Goal: Ask a question

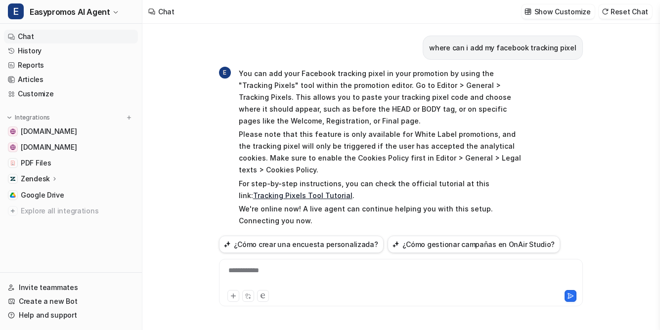
scroll to position [23, 0]
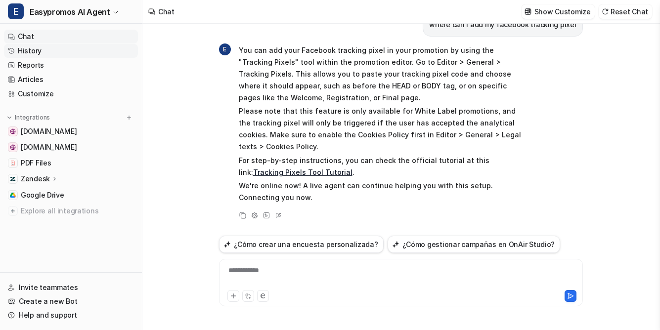
click at [29, 47] on link "History" at bounding box center [71, 51] width 134 height 14
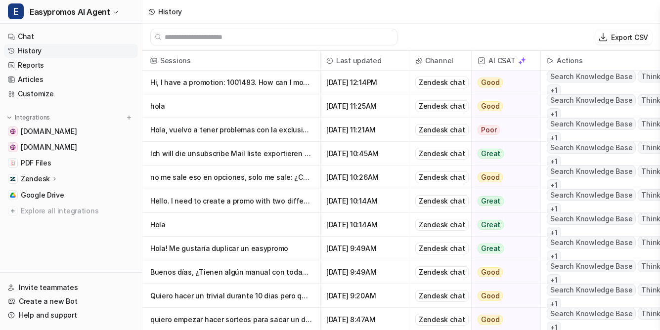
click at [246, 84] on p "Hi, I have a promotion: 1001483. How can I modify the color of the copy under th" at bounding box center [231, 83] width 162 height 24
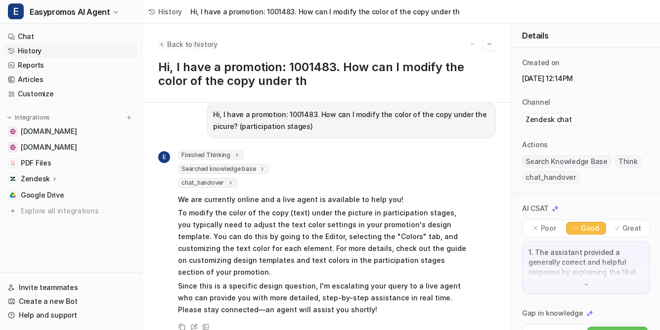
click at [172, 43] on span "Back to history" at bounding box center [192, 44] width 50 height 10
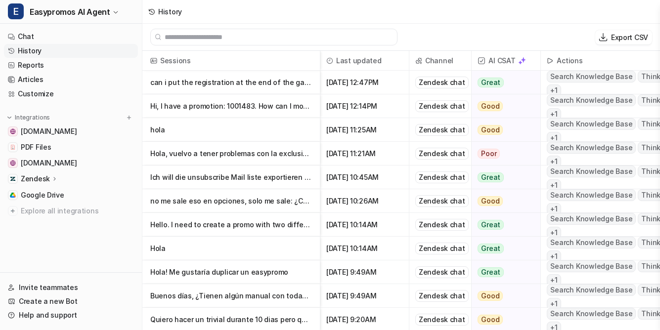
click at [223, 85] on p "can i put the registration at the end of the game?" at bounding box center [231, 83] width 162 height 24
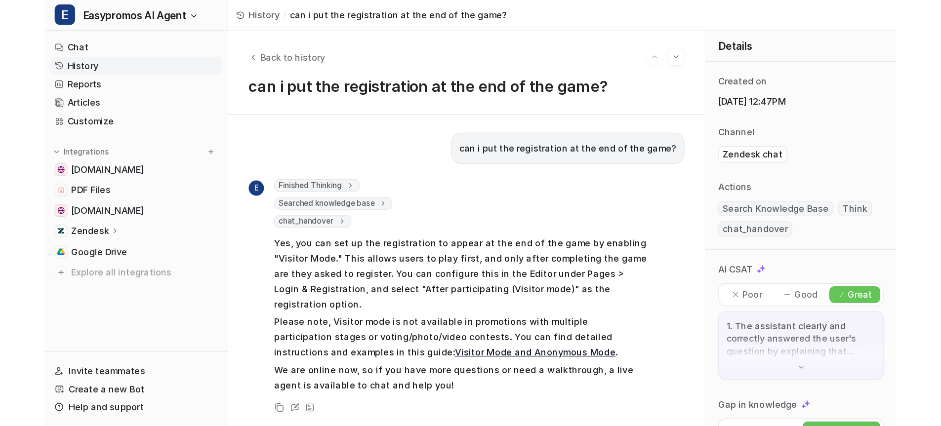
scroll to position [154, 0]
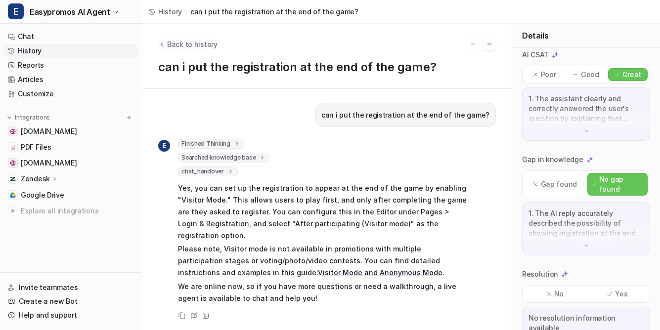
click at [193, 44] on span "Back to history" at bounding box center [192, 44] width 50 height 10
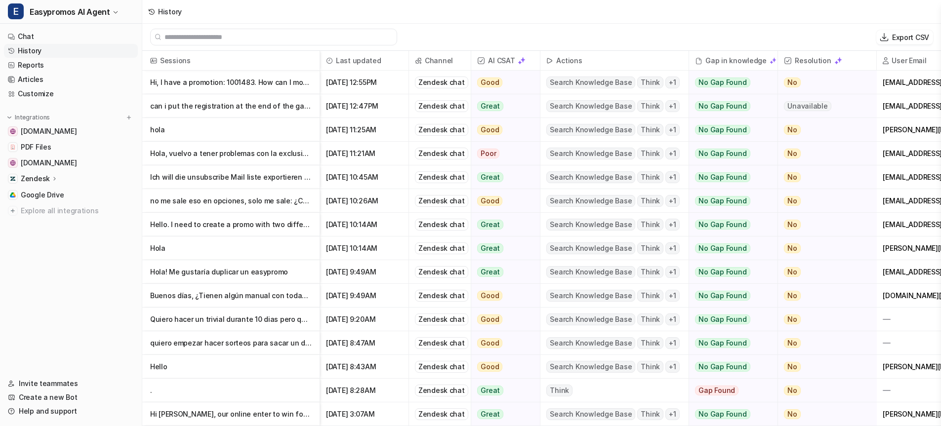
click at [24, 53] on link "History" at bounding box center [71, 51] width 134 height 14
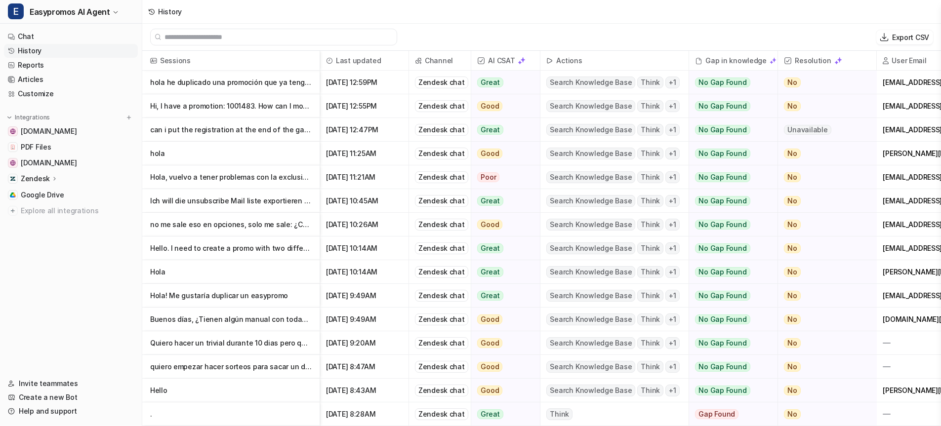
click at [27, 50] on link "History" at bounding box center [71, 51] width 134 height 14
click at [253, 88] on p "hola he duplicado una promoción que ya tengo lista para empezar. Iba a hacer la" at bounding box center [231, 83] width 162 height 24
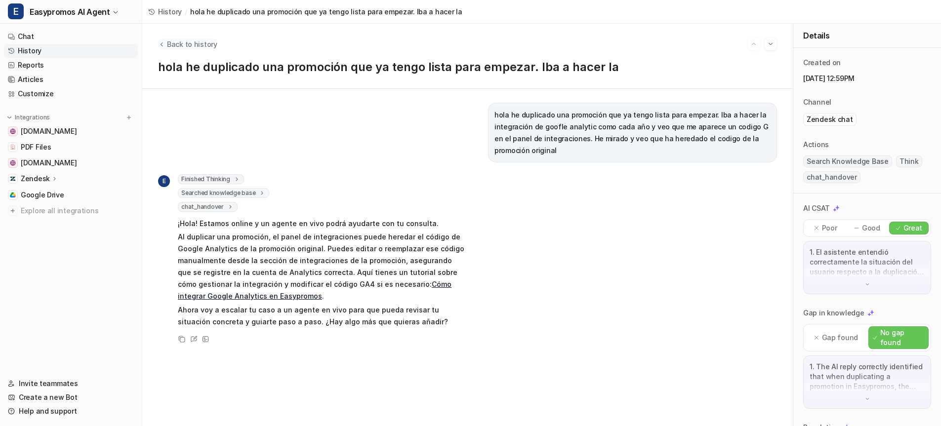
click at [175, 40] on span "Back to history" at bounding box center [192, 44] width 50 height 10
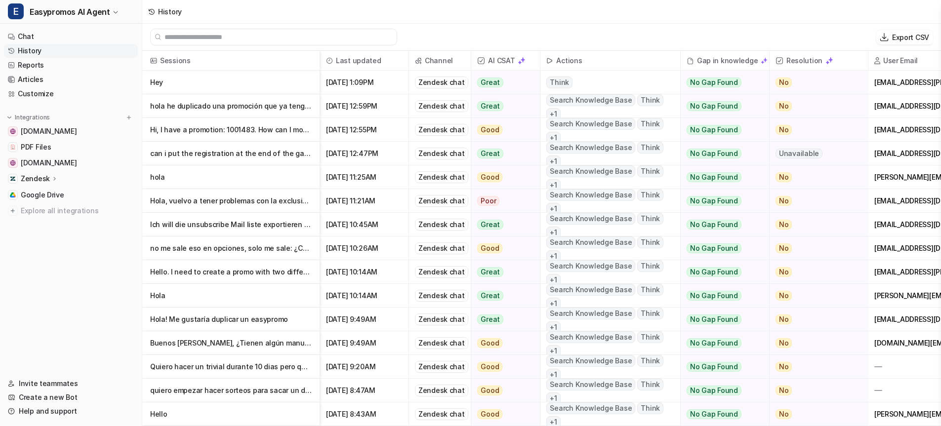
click at [160, 82] on p "Hey" at bounding box center [231, 83] width 162 height 24
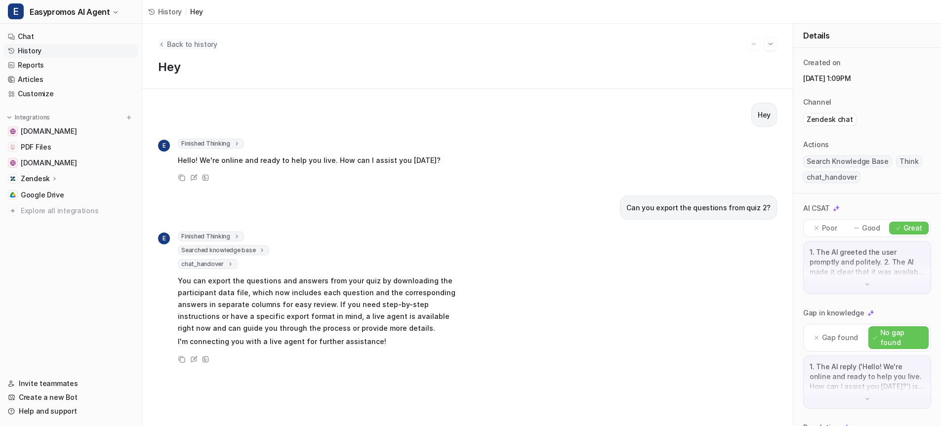
click at [191, 45] on span "Back to history" at bounding box center [192, 44] width 50 height 10
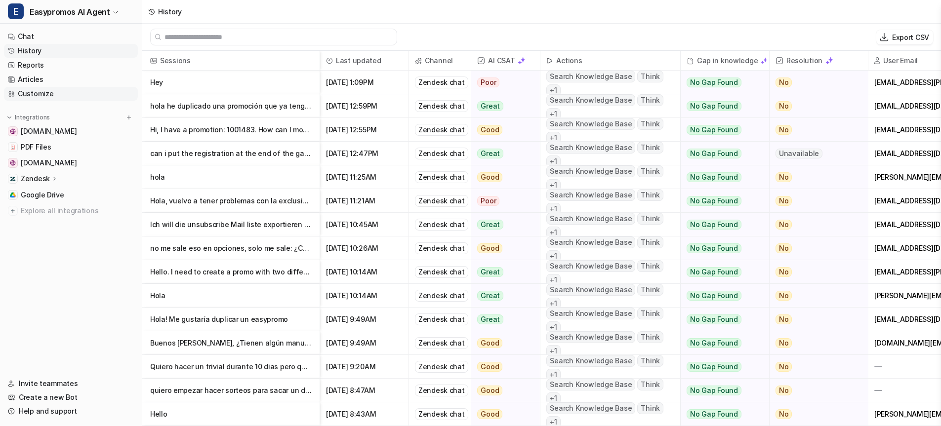
click at [27, 95] on link "Customize" at bounding box center [71, 94] width 134 height 14
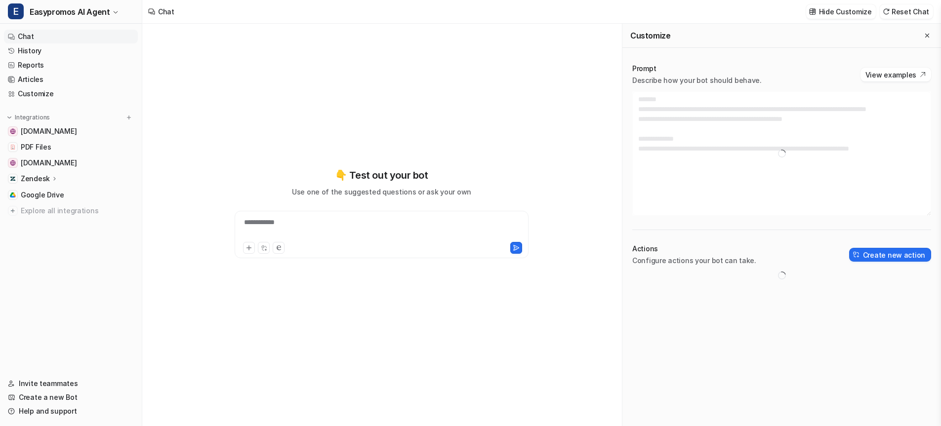
type textarea "**********"
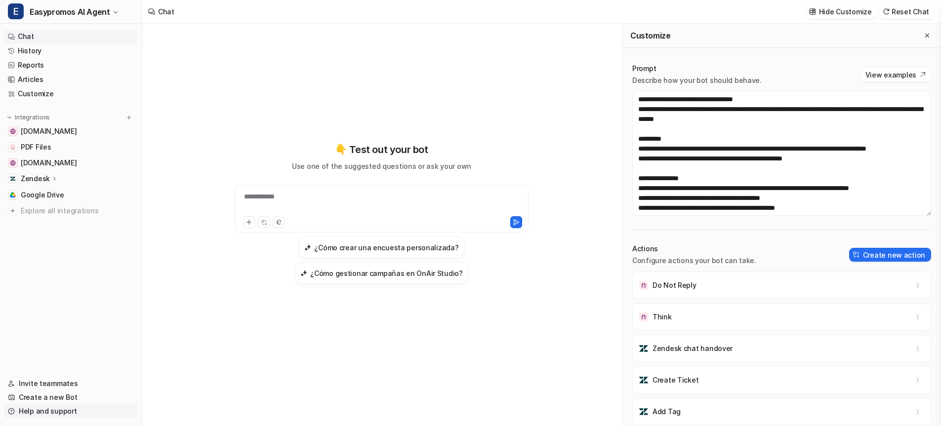
click at [47, 413] on link "Help and support" at bounding box center [71, 412] width 134 height 14
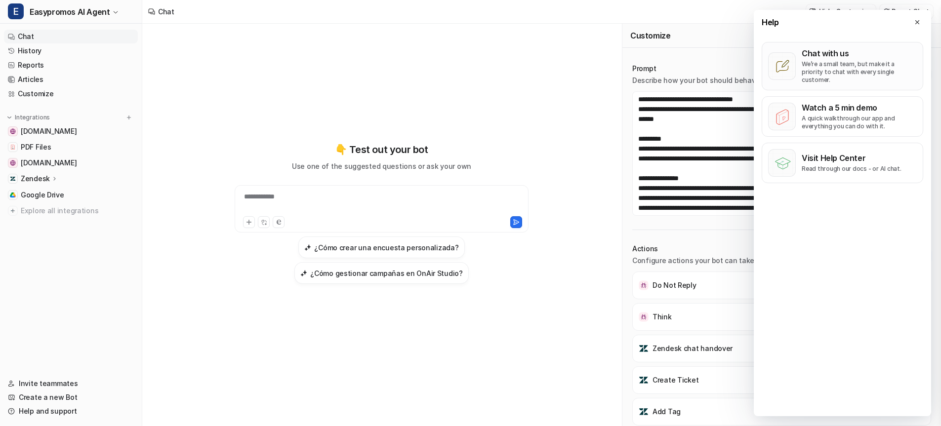
click at [842, 58] on p "Chat with us" at bounding box center [859, 53] width 115 height 10
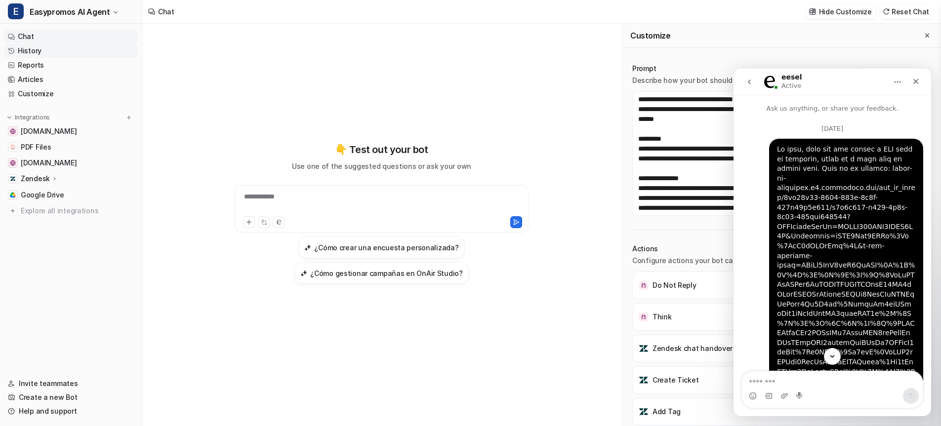
click at [37, 48] on link "History" at bounding box center [71, 51] width 134 height 14
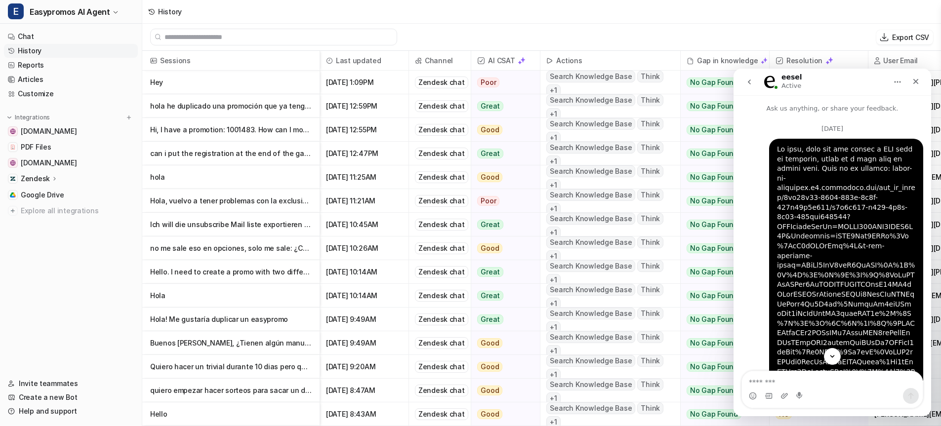
click at [207, 32] on input "text" at bounding box center [278, 37] width 227 height 16
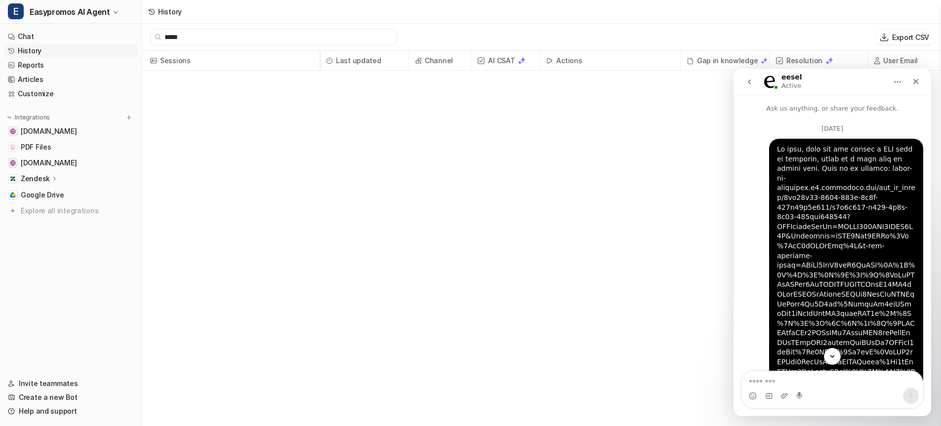
type input "******"
drag, startPoint x: 204, startPoint y: 40, endPoint x: 137, endPoint y: 39, distance: 66.7
click at [137, 39] on div "E Easypromos AI Agent Chat History Reports Articles Customize Integrations [DOM…" at bounding box center [470, 213] width 941 height 426
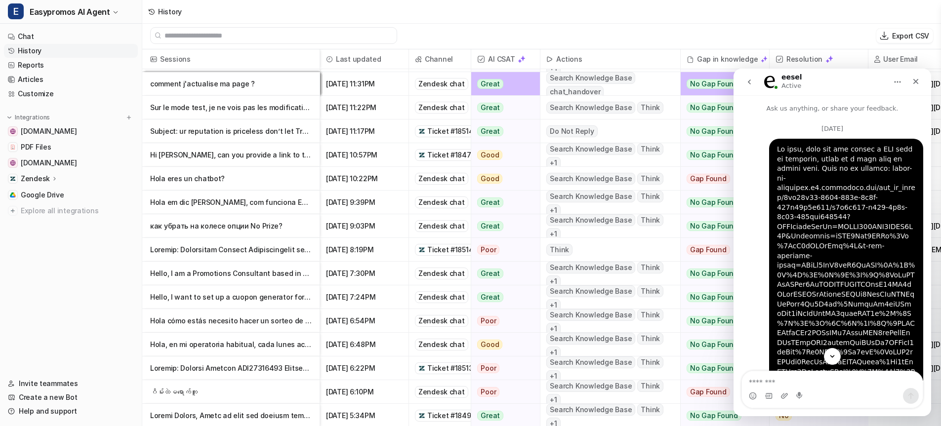
scroll to position [1783, 0]
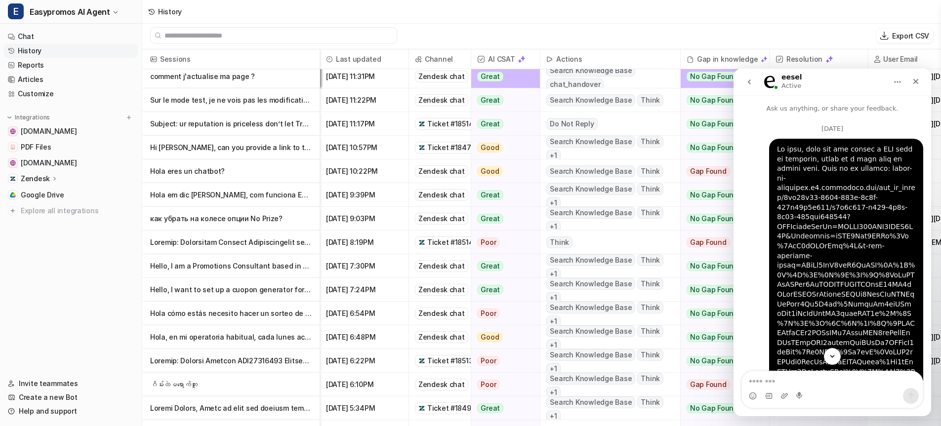
click at [295, 271] on p "Hello, I am a Promotions Consultant based in [GEOGRAPHIC_DATA]. I am due to lau…" at bounding box center [231, 266] width 162 height 24
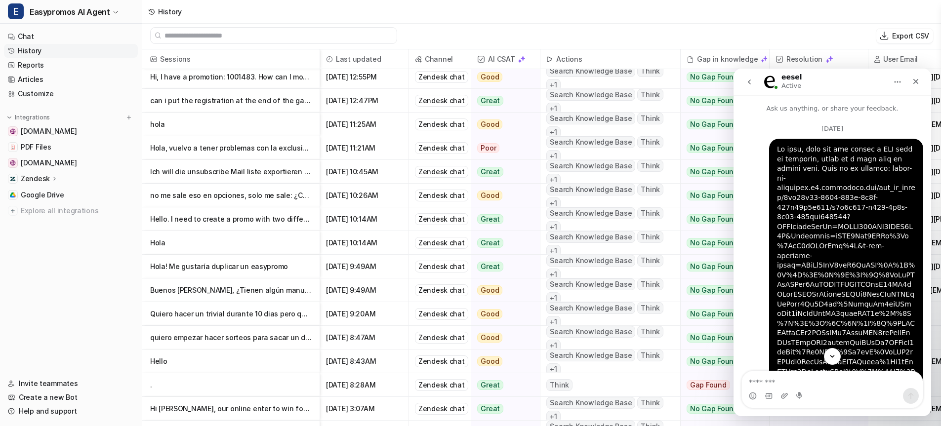
scroll to position [98, 0]
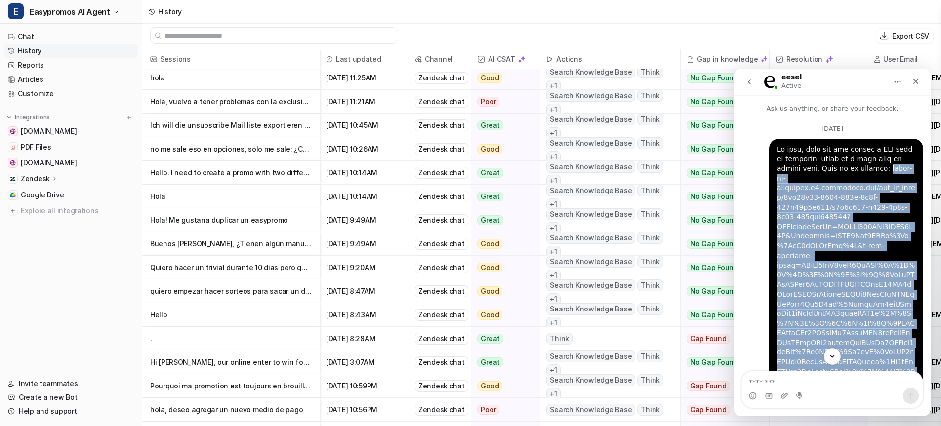
drag, startPoint x: 879, startPoint y: 169, endPoint x: 912, endPoint y: 354, distance: 188.6
click at [912, 354] on div "Ask us anything, or share your feedback. [DATE] [PERSON_NAME] • [DATE] You’ll g…" at bounding box center [833, 238] width 198 height 286
copy div "[DOMAIN_NAME][URL].."
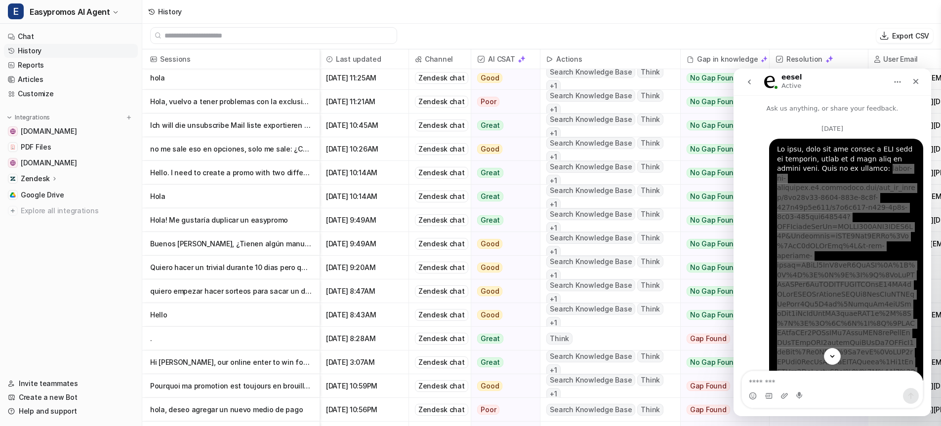
click at [262, 149] on p "no me sale eso en opciones, solo me sale: ¿Cuántas veces puede participar un us…" at bounding box center [231, 149] width 162 height 24
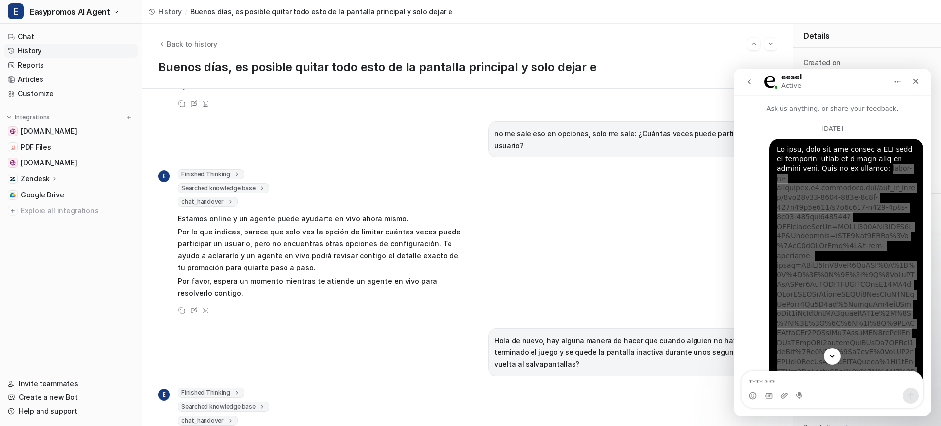
scroll to position [2988, 0]
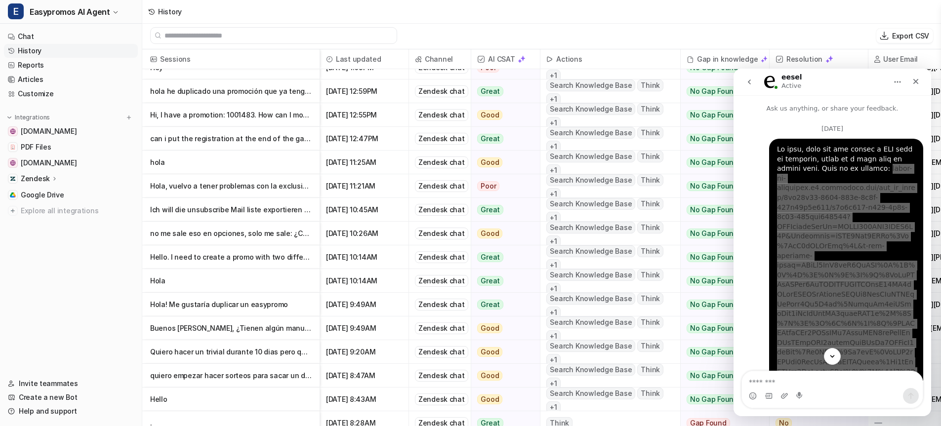
scroll to position [29, 0]
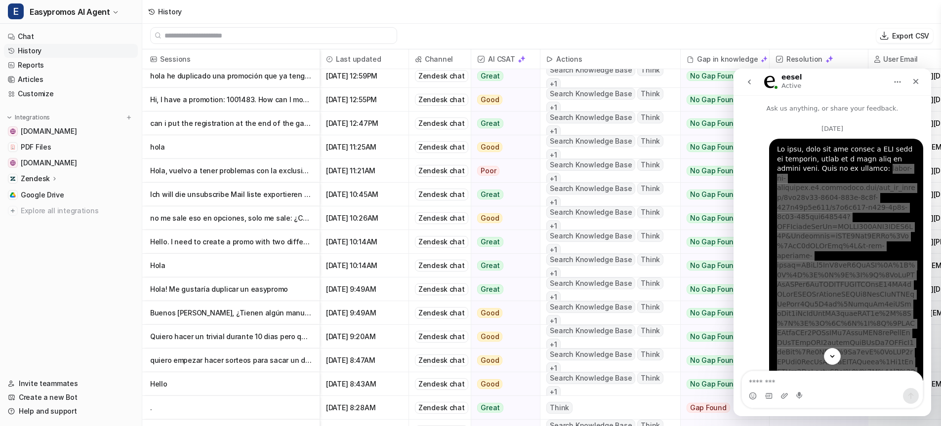
click at [232, 314] on p "Buenos [PERSON_NAME], ¿Tienen algún manual con todas las piezas para crear un c…" at bounding box center [231, 313] width 162 height 24
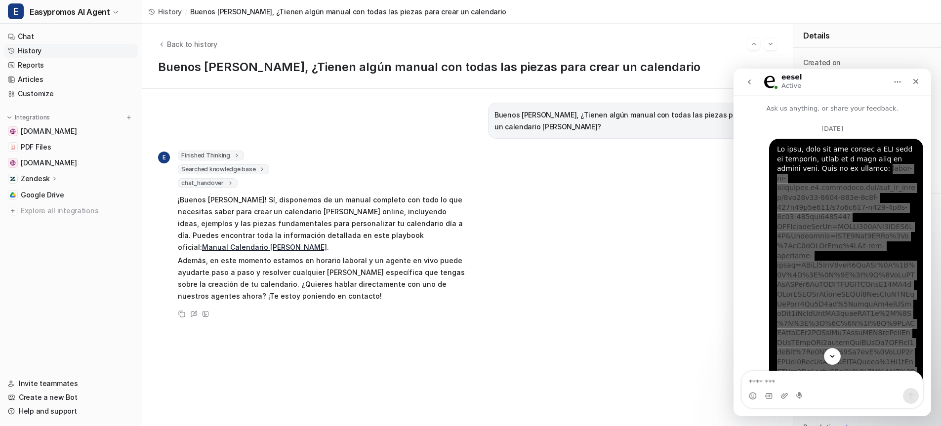
click at [327, 243] on link "Manual Calendario [PERSON_NAME]" at bounding box center [264, 247] width 125 height 8
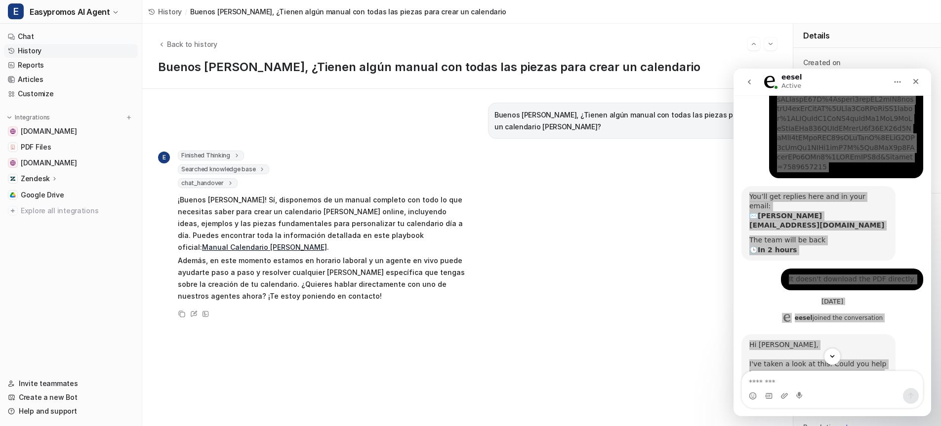
scroll to position [588, 0]
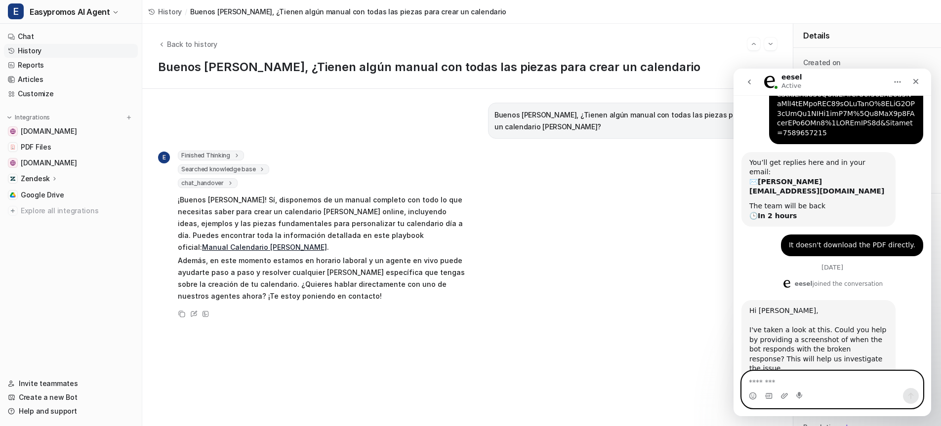
click at [832, 384] on textarea "Message…" at bounding box center [832, 380] width 181 height 17
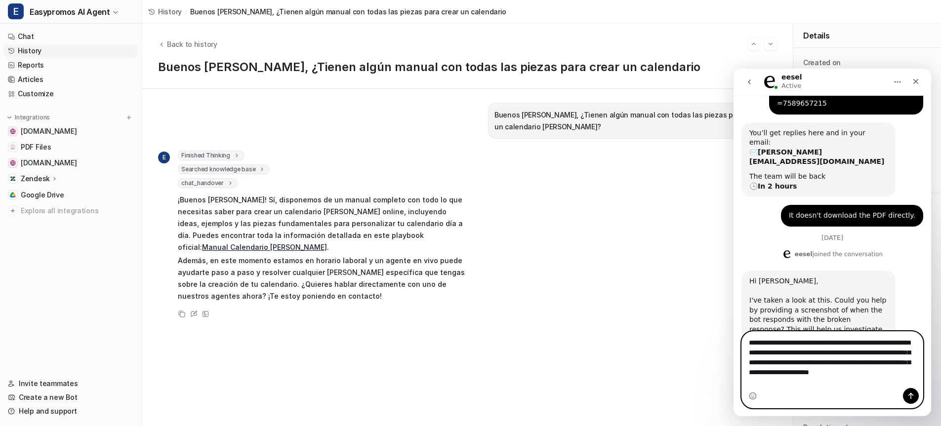
scroll to position [627, 0]
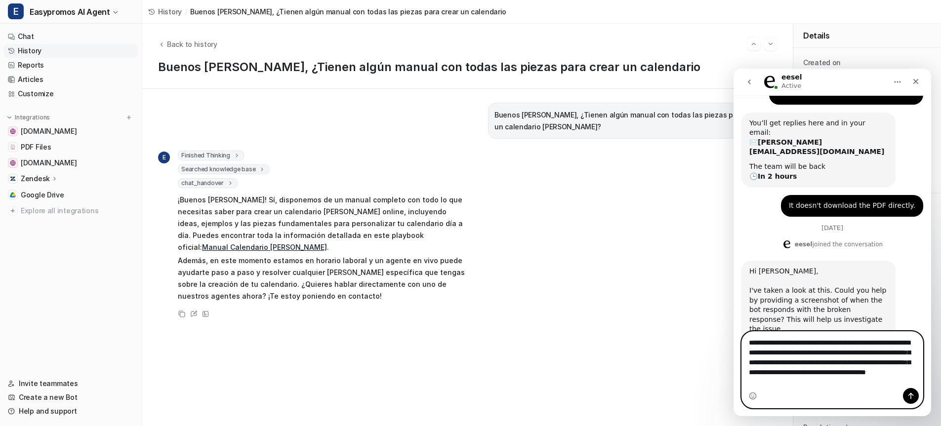
paste textarea "**********"
type textarea "**********"
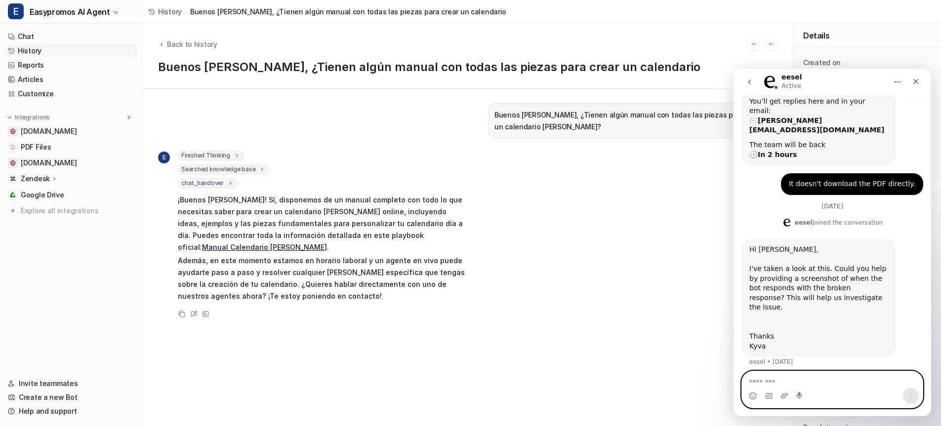
scroll to position [717, 0]
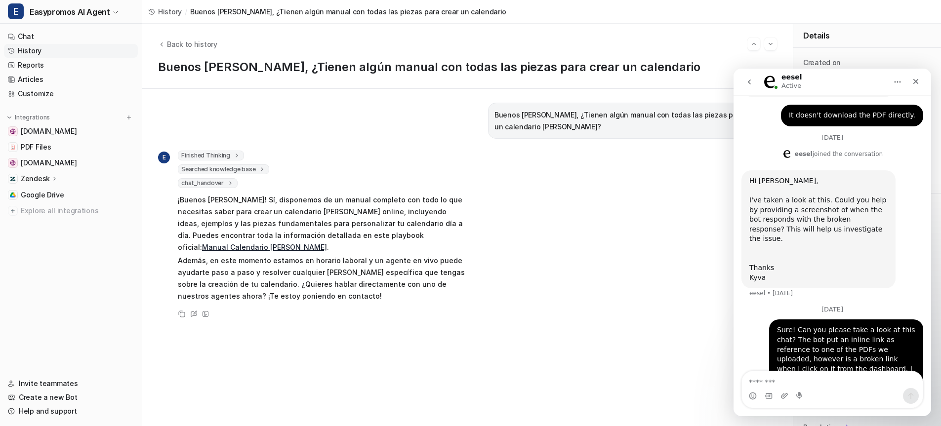
click at [327, 243] on link "Manual Calendario [PERSON_NAME]" at bounding box center [264, 247] width 125 height 8
click at [762, 378] on textarea "Message…" at bounding box center [832, 380] width 181 height 17
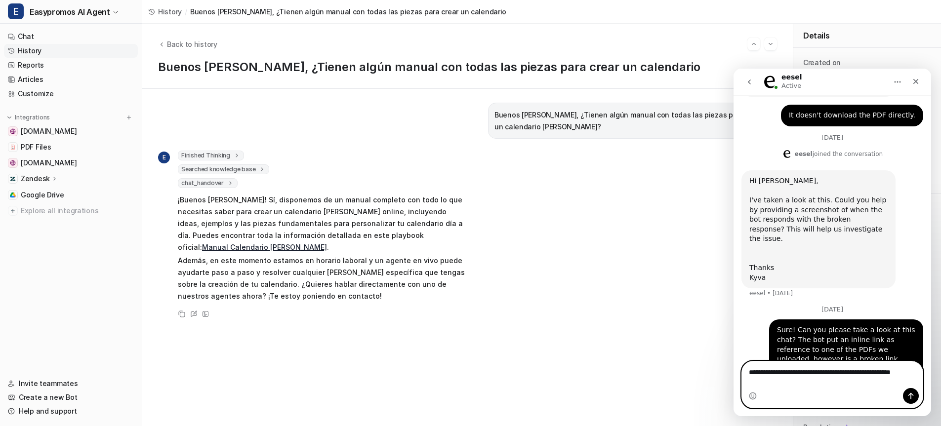
scroll to position [727, 0]
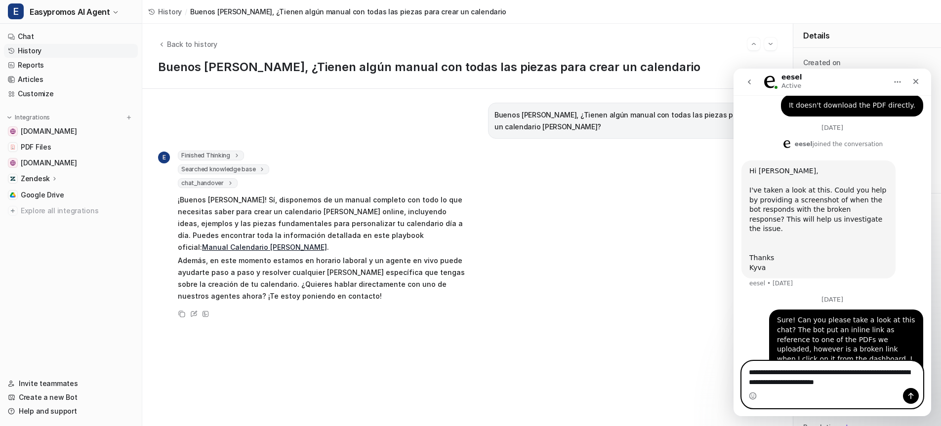
type textarea "**********"
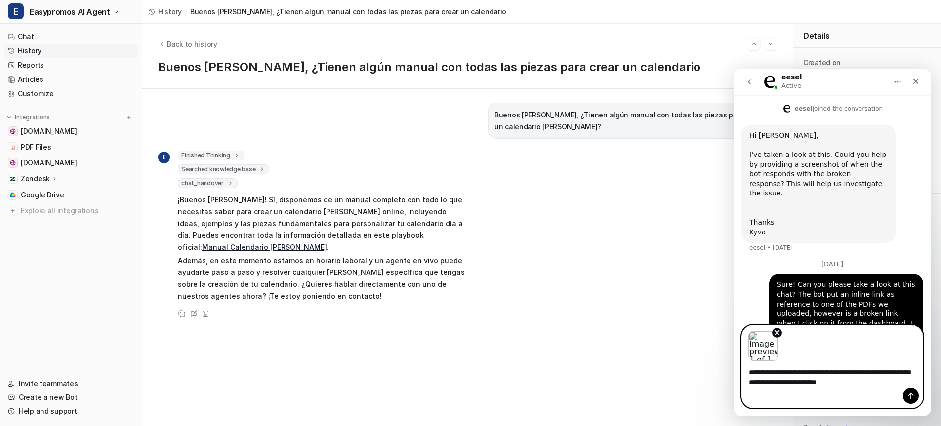
scroll to position [763, 0]
click at [913, 399] on icon "Send a message…" at bounding box center [911, 396] width 8 height 8
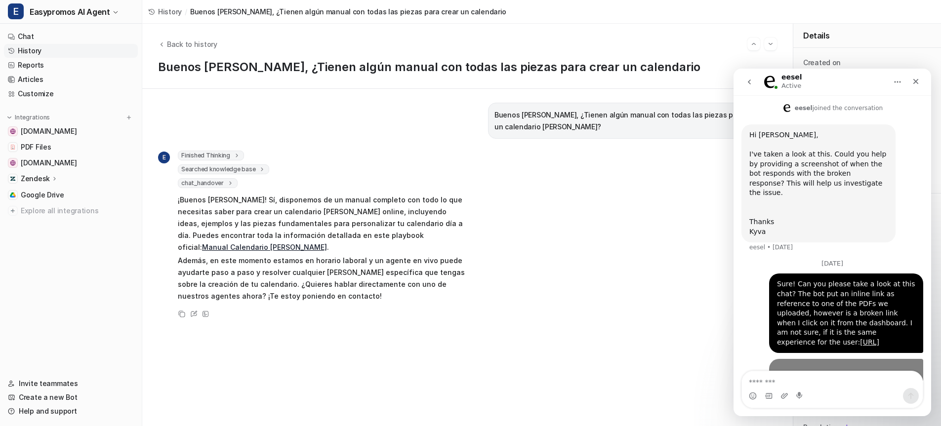
scroll to position [820, 0]
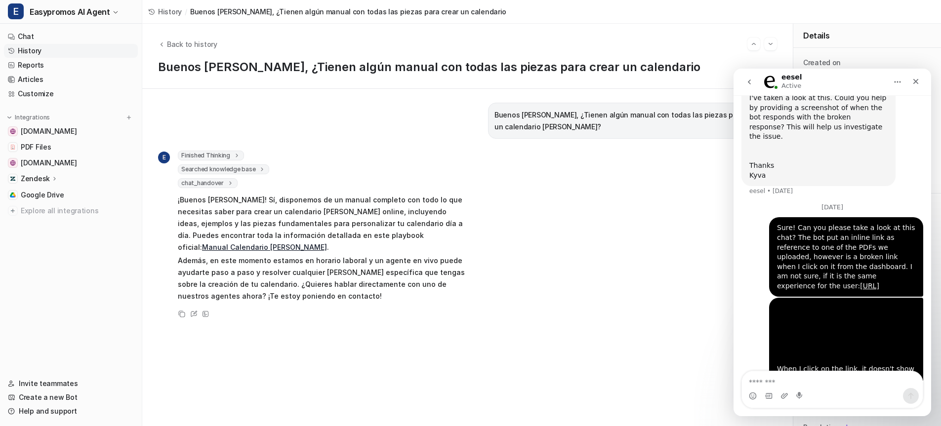
click at [844, 391] on div "Intercom messenger" at bounding box center [832, 396] width 181 height 16
click at [863, 381] on textarea "Message…" at bounding box center [832, 380] width 181 height 17
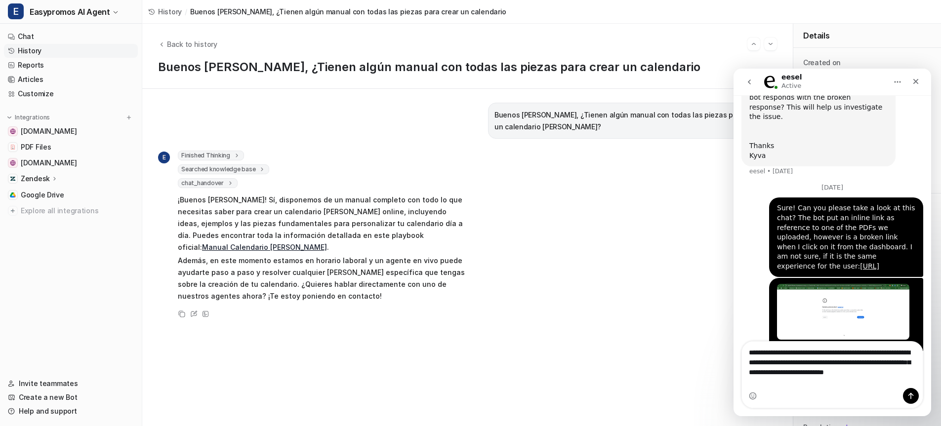
scroll to position [849, 0]
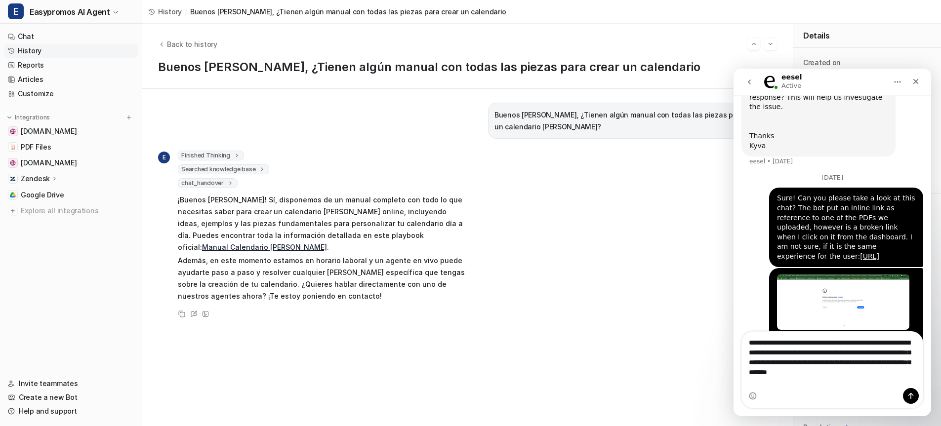
type textarea "**********"
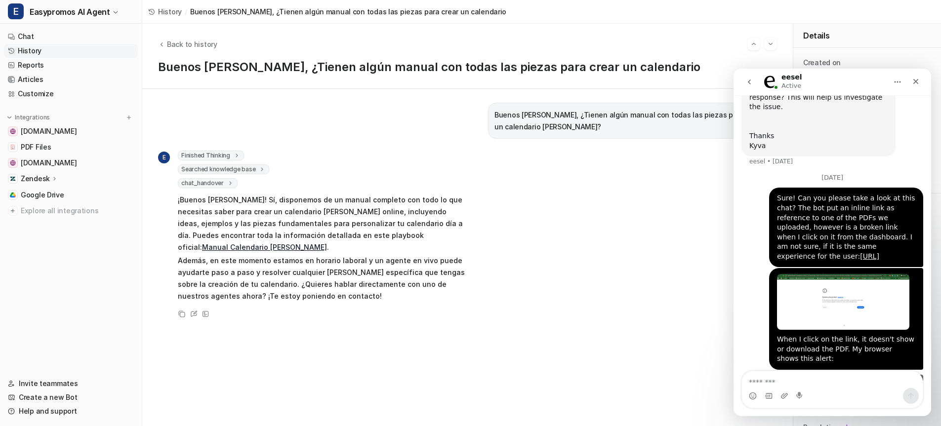
scroll to position [881, 0]
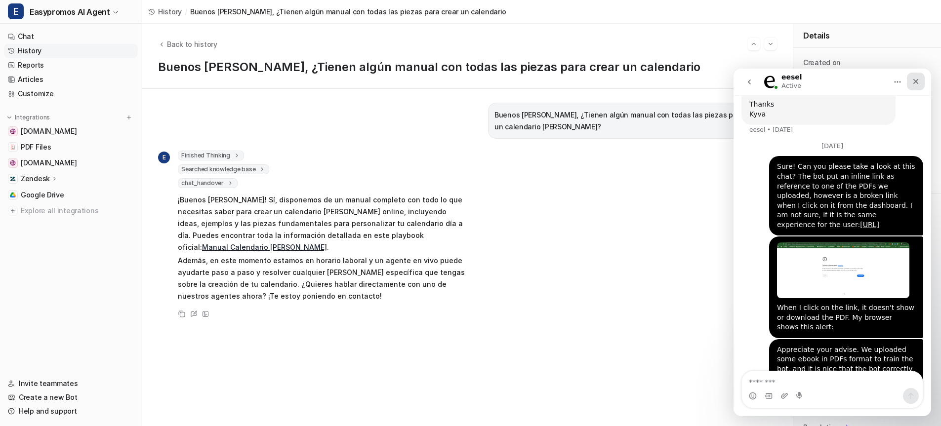
click at [914, 81] on icon "Close" at bounding box center [916, 82] width 8 height 8
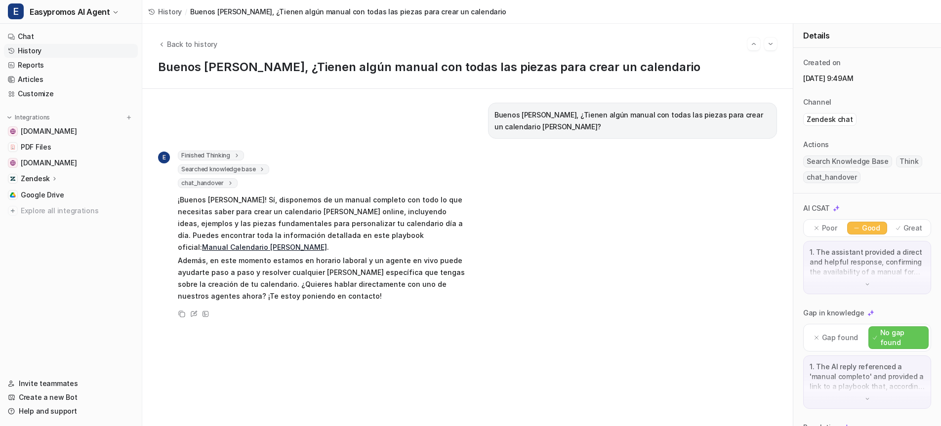
click at [39, 50] on link "History" at bounding box center [71, 51] width 134 height 14
